Goal: Find specific page/section: Find specific page/section

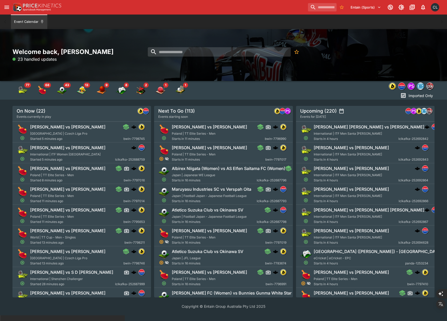
click at [131, 56] on div "Welcome back, Chad Liu 23 handled updates" at bounding box center [81, 55] width 138 height 15
click at [146, 36] on div "Welcome back, Chad Liu 42 handled updates" at bounding box center [223, 55] width 447 height 52
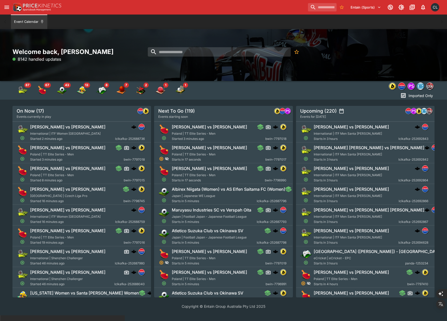
click at [211, 60] on div at bounding box center [223, 55] width 138 height 15
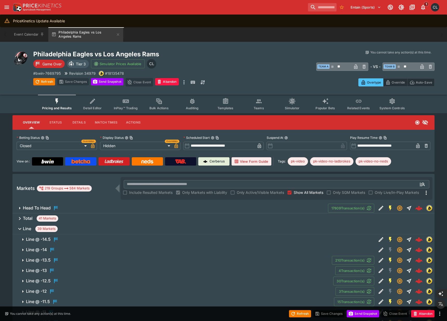
click at [79, 230] on span "Line 39 Markets" at bounding box center [226, 229] width 407 height 6
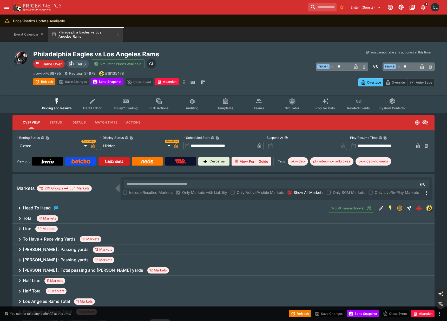
click at [208, 60] on div "Philadelphia Eagles vs Los Angeles Rams Game Over Tier 3 Simulator Prices Avail…" at bounding box center [133, 68] width 200 height 36
